Goal: Information Seeking & Learning: Learn about a topic

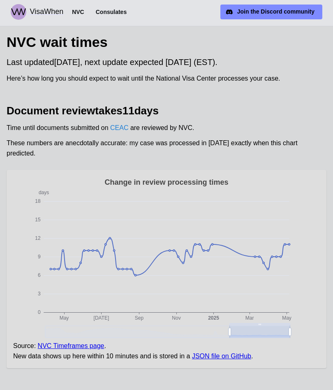
click at [76, 9] on span "NVC" at bounding box center [78, 12] width 12 height 10
click at [76, 14] on span "NVC" at bounding box center [78, 12] width 12 height 10
click at [109, 15] on span "Consulates" at bounding box center [111, 12] width 31 height 10
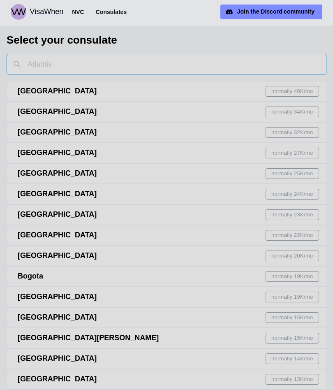
click at [51, 69] on input "text" at bounding box center [167, 64] width 320 height 21
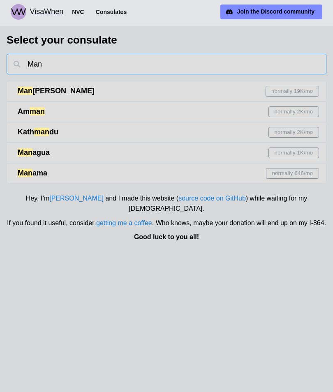
type input "Mana"
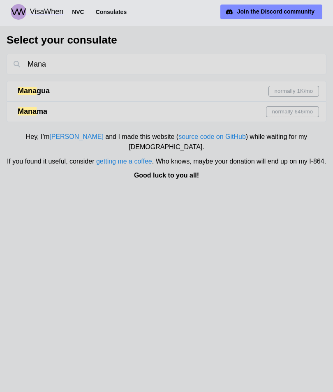
click at [30, 92] on mark "Mana" at bounding box center [27, 91] width 19 height 8
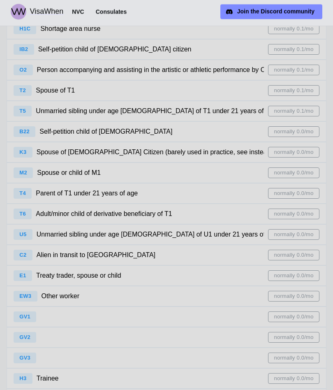
scroll to position [1455, 0]
click at [293, 148] on span "normally 0.0/mo" at bounding box center [293, 152] width 39 height 10
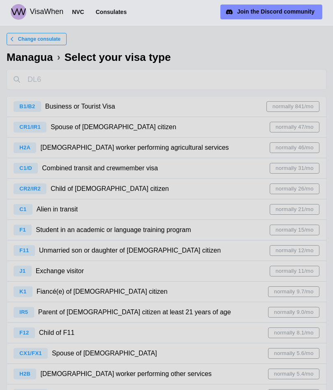
scroll to position [92, 0]
